Goal: Transaction & Acquisition: Purchase product/service

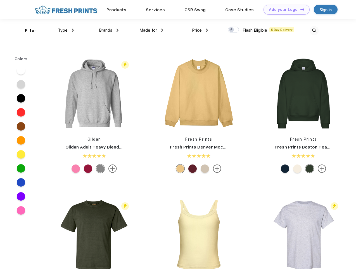
click at [285, 10] on link "Add your Logo Design Tool" at bounding box center [287, 10] width 46 height 10
click at [0, 0] on div "Design Tool" at bounding box center [0, 0] width 0 height 0
click at [300, 9] on link "Add your Logo Design Tool" at bounding box center [287, 10] width 46 height 10
click at [27, 30] on div "Filter" at bounding box center [30, 30] width 11 height 6
click at [66, 30] on span "Type" at bounding box center [63, 30] width 10 height 5
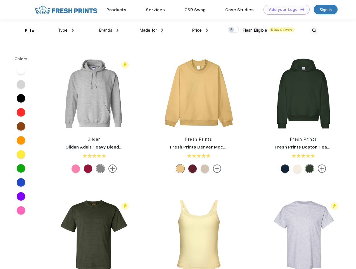
click at [109, 30] on span "Brands" at bounding box center [105, 30] width 13 height 5
click at [152, 30] on span "Made for" at bounding box center [149, 30] width 18 height 5
click at [200, 30] on span "Price" at bounding box center [197, 30] width 10 height 5
click at [234, 30] on div at bounding box center [233, 30] width 11 height 6
click at [232, 30] on input "checkbox" at bounding box center [230, 28] width 4 height 4
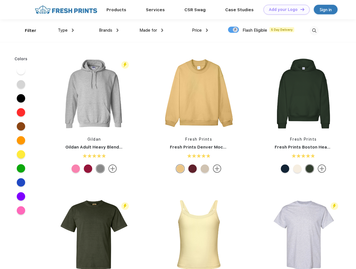
click at [314, 30] on img at bounding box center [314, 30] width 9 height 9
